Goal: Task Accomplishment & Management: Manage account settings

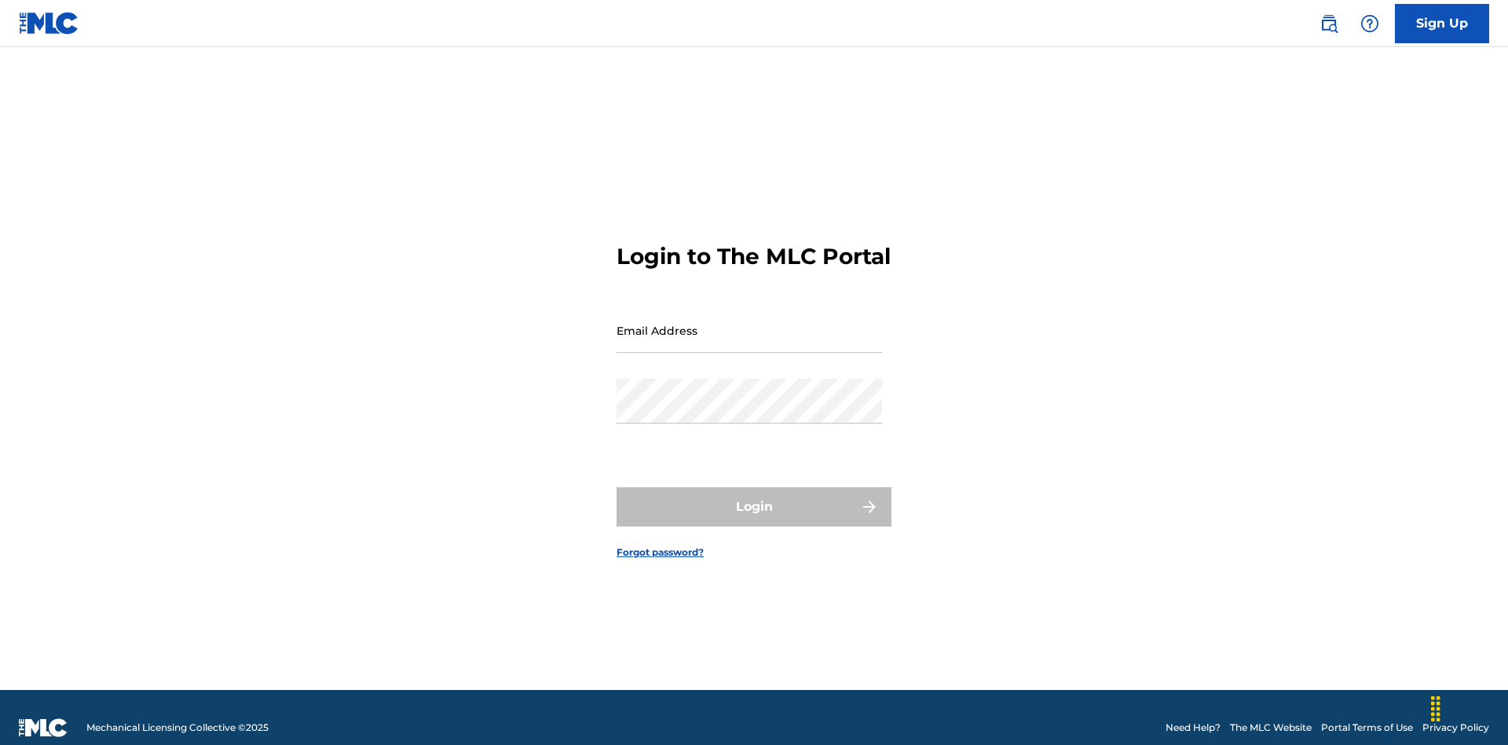
scroll to position [20, 0]
click at [749, 323] on input "Email Address" at bounding box center [749, 330] width 265 height 45
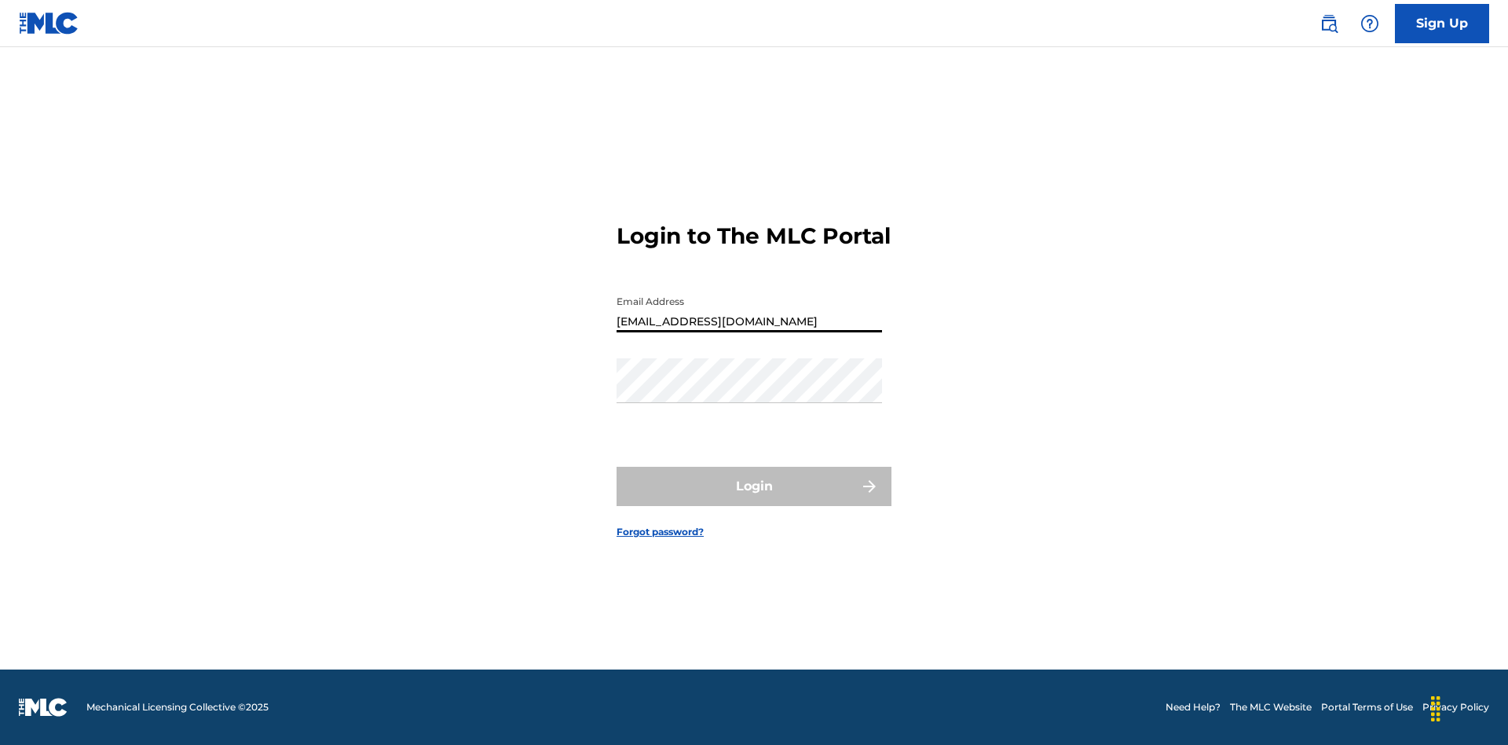
type input "[EMAIL_ADDRESS][DOMAIN_NAME]"
click at [754, 500] on button "Login" at bounding box center [754, 486] width 275 height 39
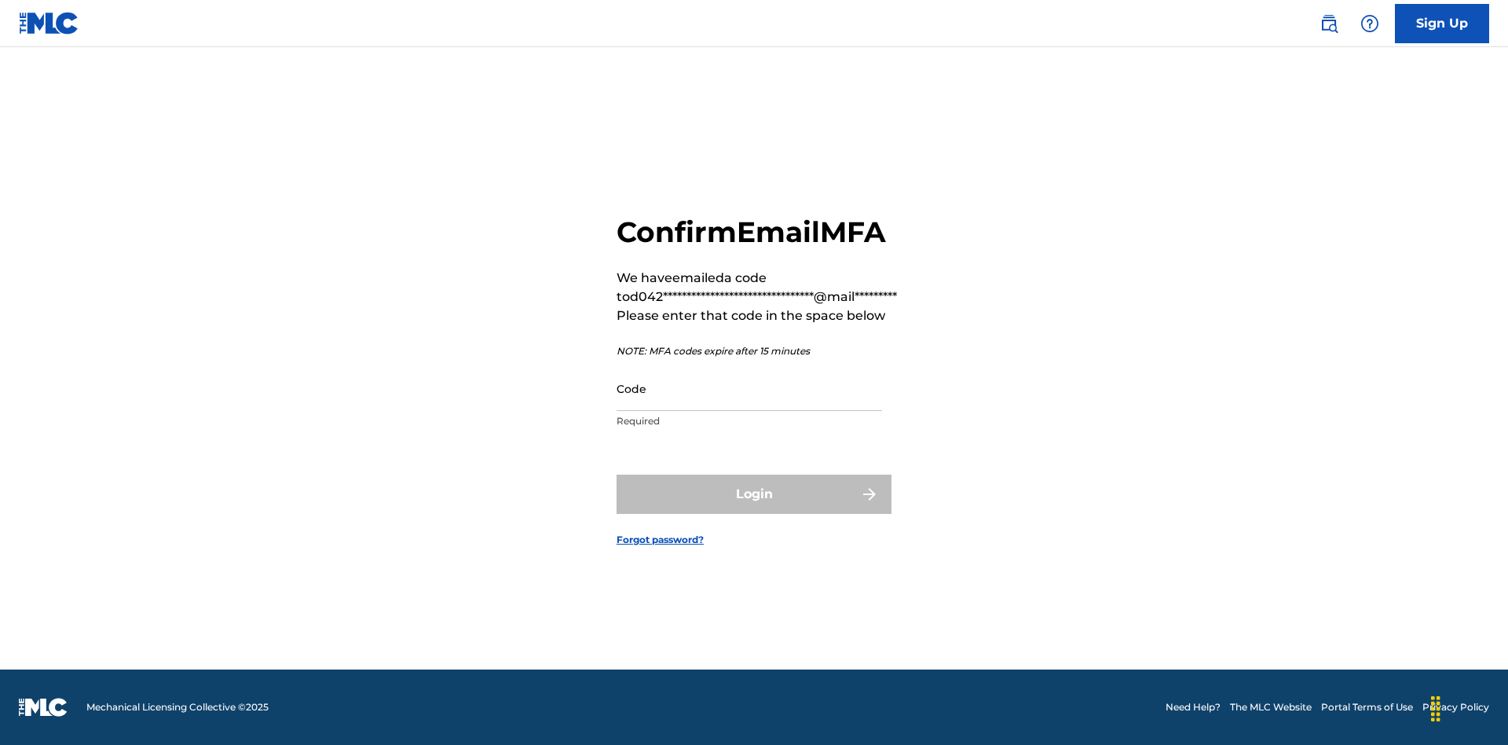
click at [749, 388] on input "Code" at bounding box center [749, 388] width 265 height 45
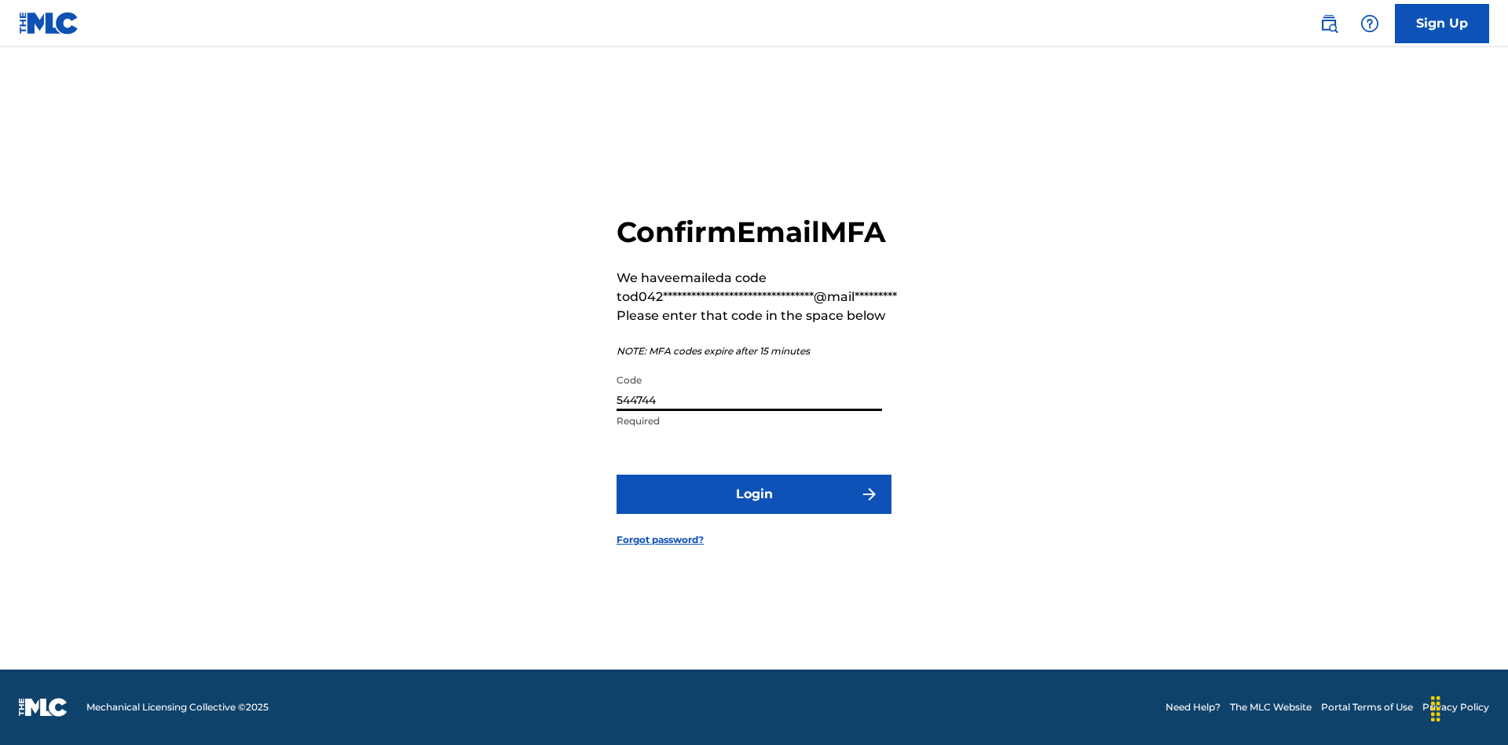
type input "544744"
click at [754, 493] on button "Login" at bounding box center [754, 493] width 275 height 39
